Goal: Find specific page/section: Find specific page/section

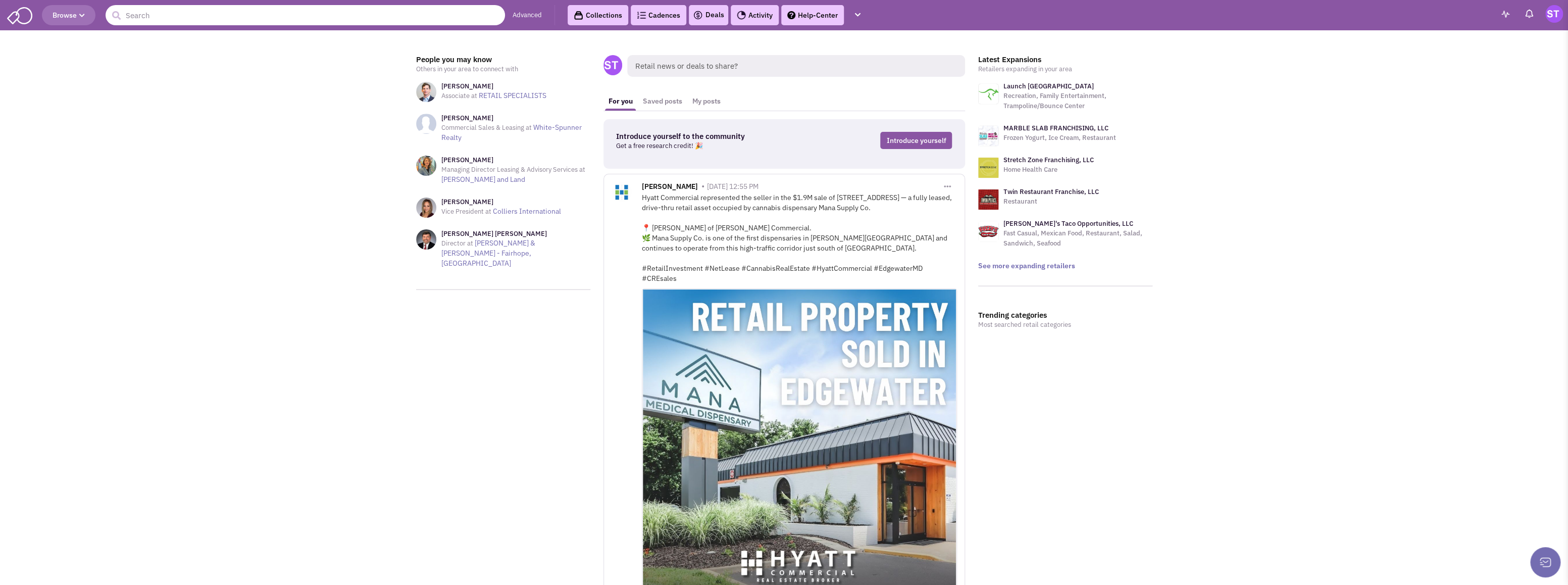
click at [251, 18] on input "text" at bounding box center [305, 15] width 399 height 20
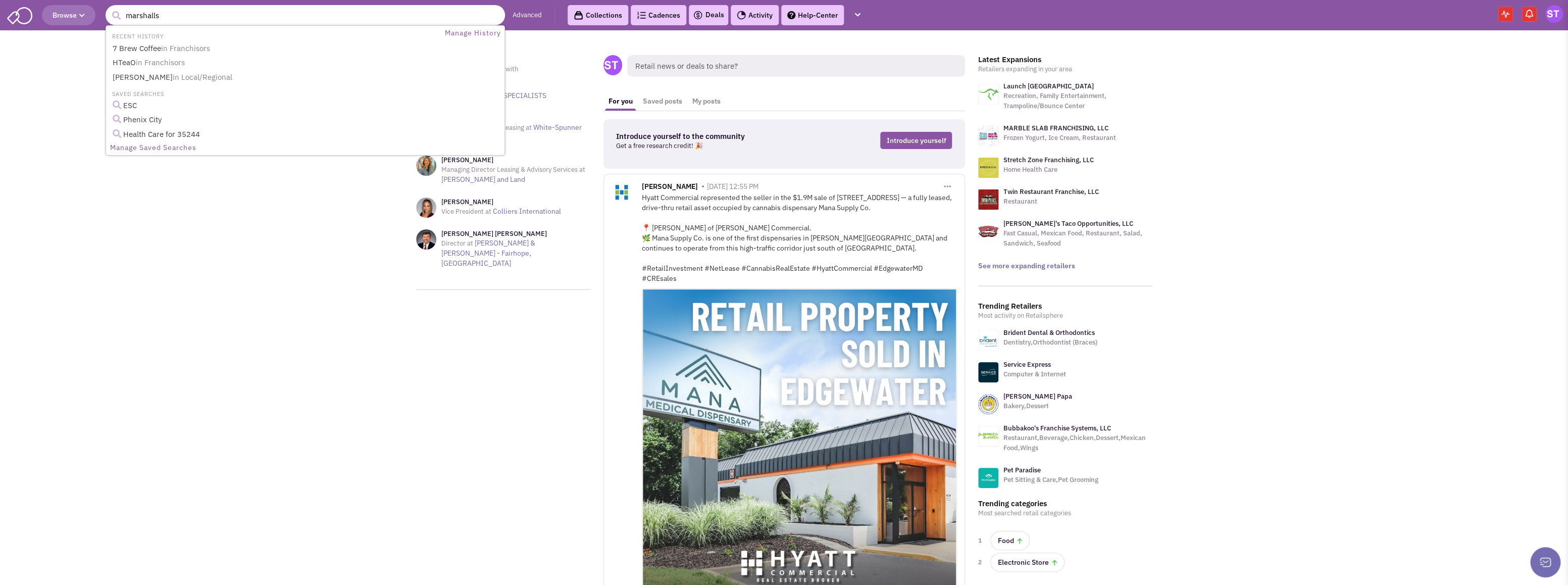
type input "marshalls"
click at [108, 8] on button "submit" at bounding box center [116, 15] width 15 height 15
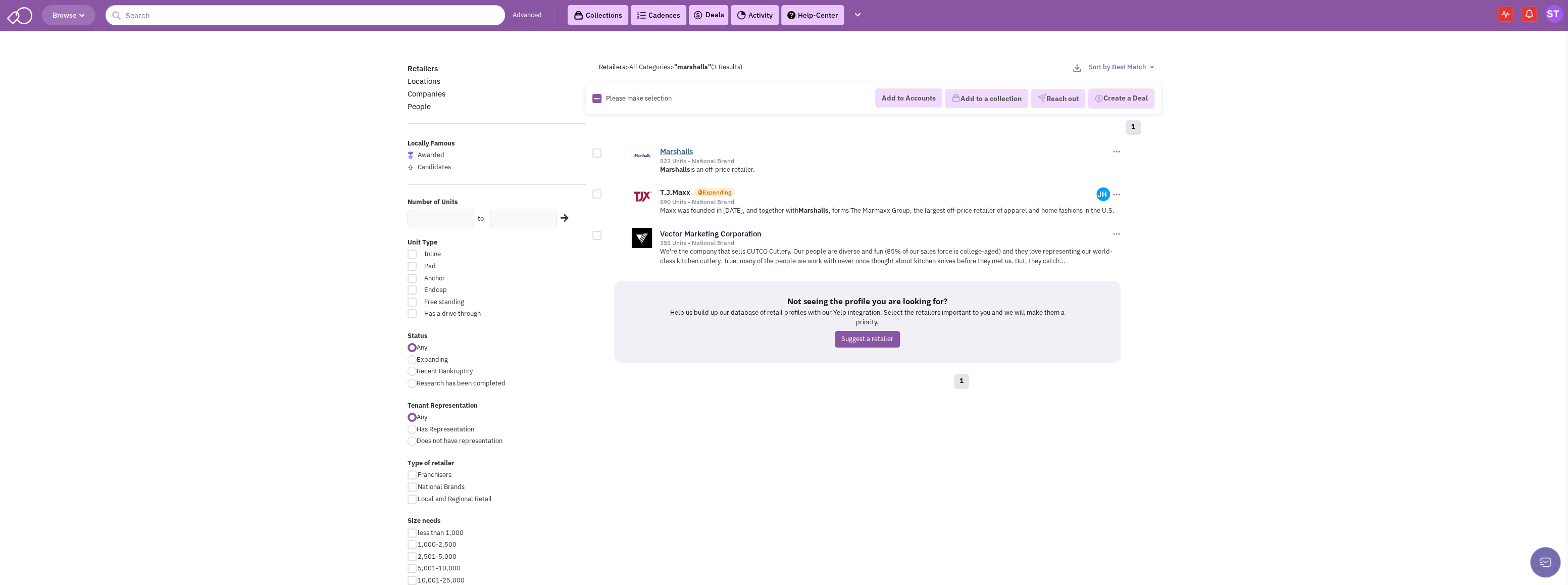
click at [681, 153] on link "Marshalls" at bounding box center [676, 152] width 33 height 10
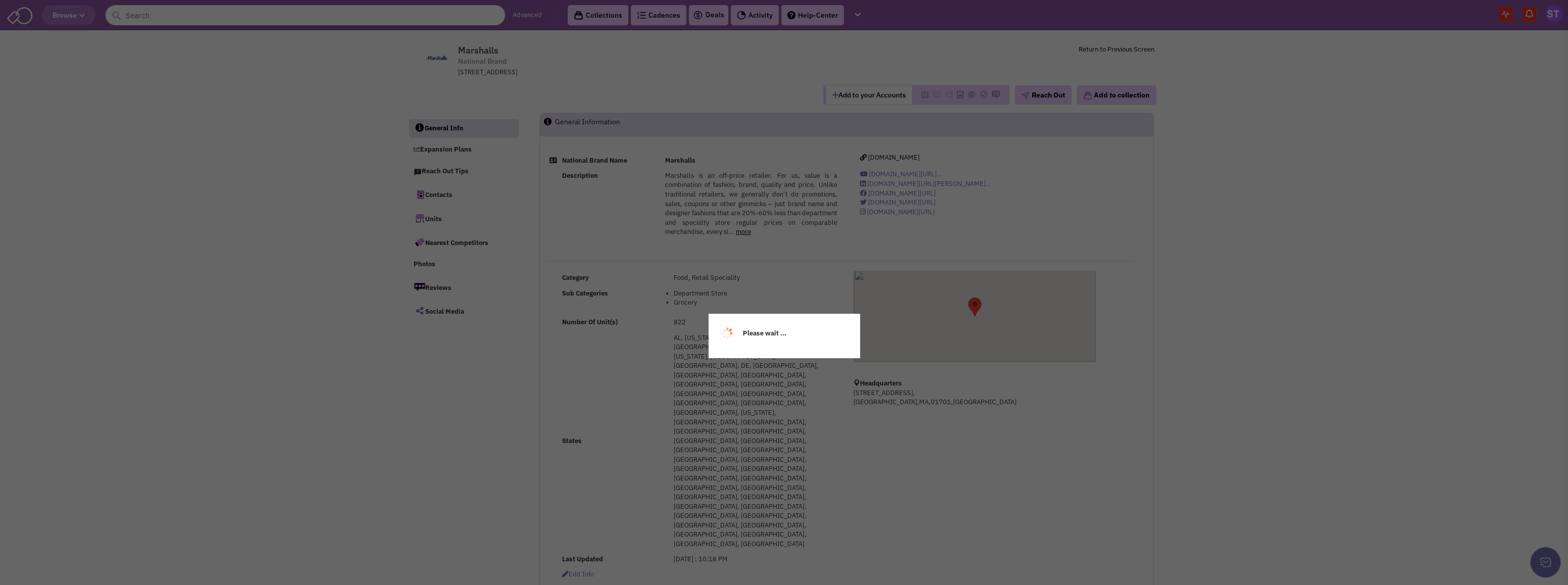
select select
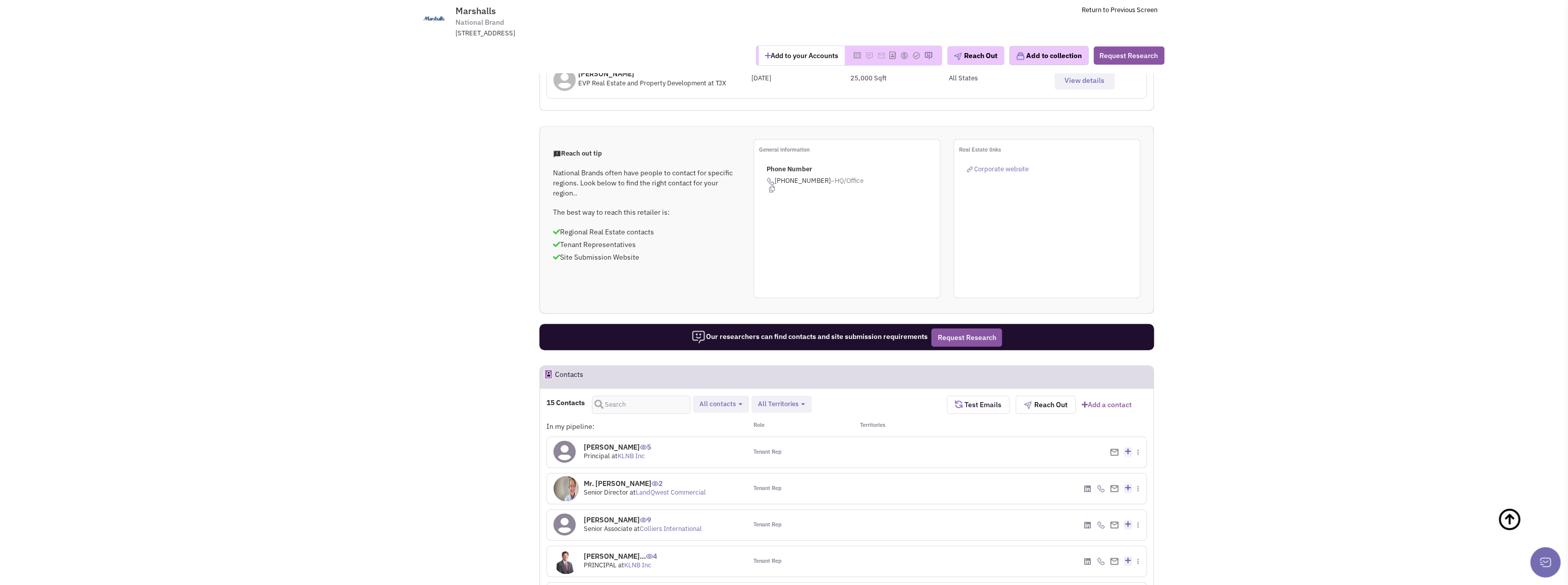
scroll to position [516, 0]
